Goal: Task Accomplishment & Management: Use online tool/utility

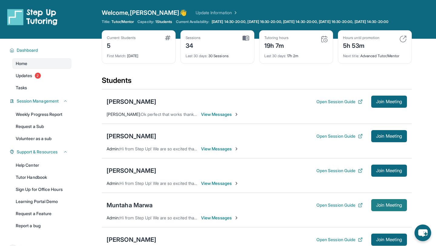
scroll to position [34, 0]
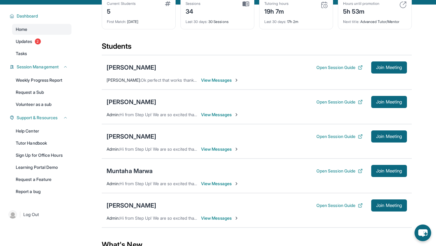
click at [377, 173] on span "Join Meeting" at bounding box center [389, 171] width 26 height 4
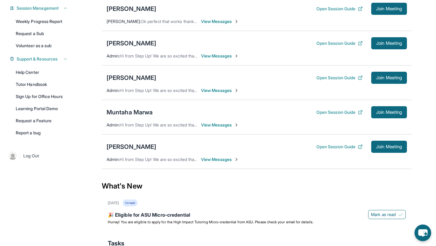
scroll to position [94, 0]
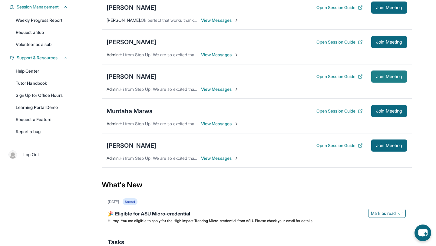
click at [395, 78] on button "Join Meeting" at bounding box center [389, 76] width 36 height 12
click at [403, 79] on button "Join Meeting" at bounding box center [389, 76] width 36 height 12
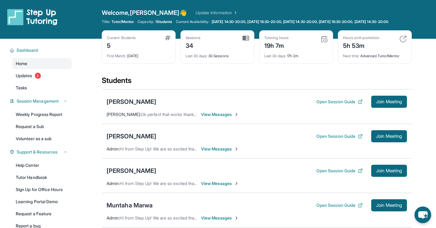
scroll to position [128, 0]
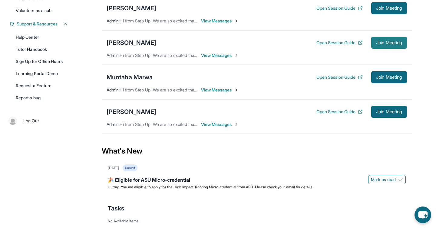
click at [382, 49] on button "Join Meeting" at bounding box center [389, 43] width 36 height 12
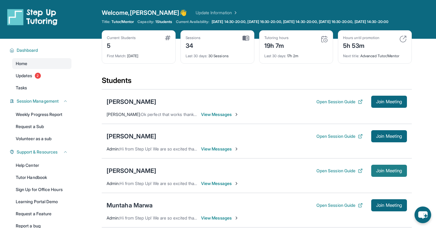
click at [379, 170] on button "Join Meeting" at bounding box center [389, 171] width 36 height 12
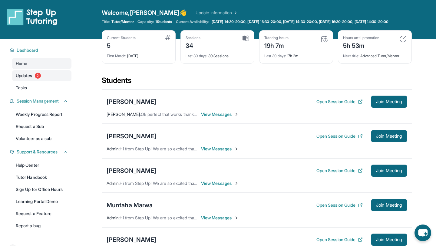
click at [20, 79] on span "Updates" at bounding box center [24, 76] width 17 height 6
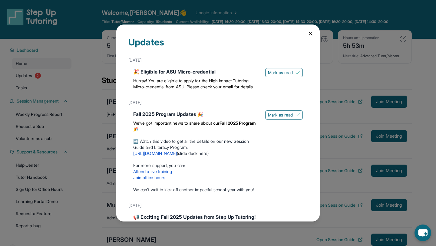
click at [310, 33] on icon at bounding box center [310, 33] width 3 height 3
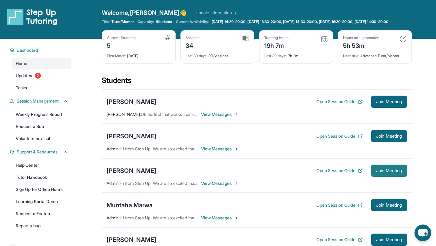
click at [391, 172] on button "Join Meeting" at bounding box center [389, 171] width 36 height 12
